Goal: Find specific page/section: Find specific page/section

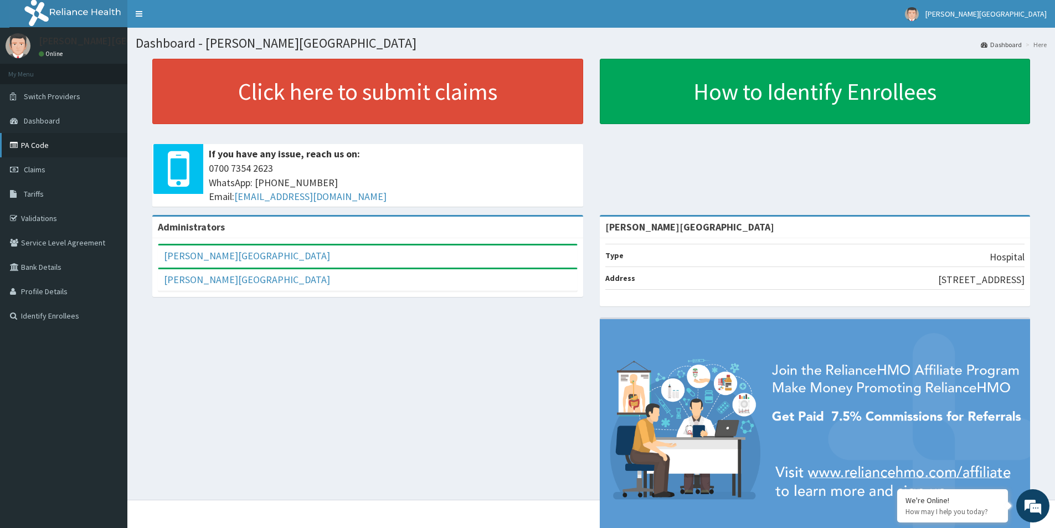
click at [42, 147] on link "PA Code" at bounding box center [63, 145] width 127 height 24
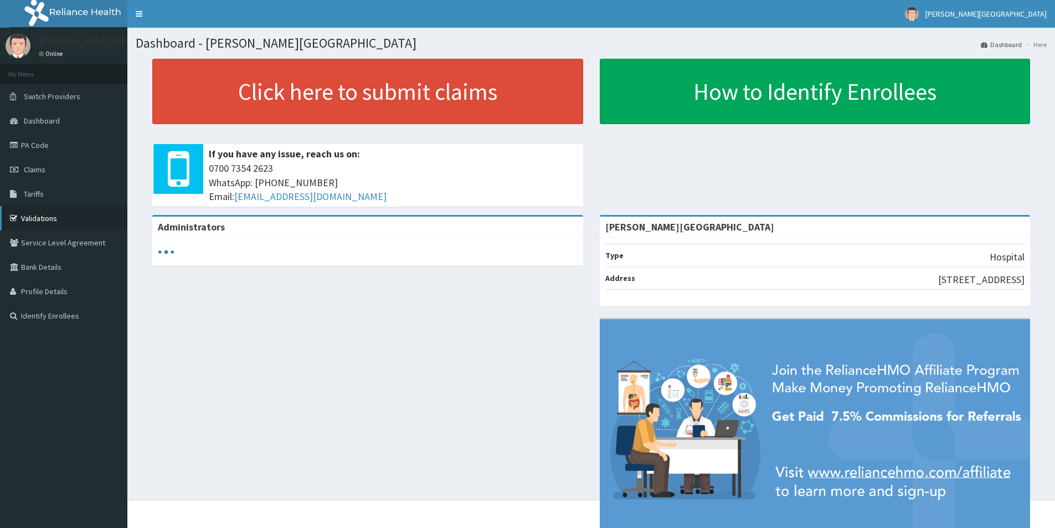
click at [36, 220] on link "Validations" at bounding box center [63, 218] width 127 height 24
